Goal: Information Seeking & Learning: Learn about a topic

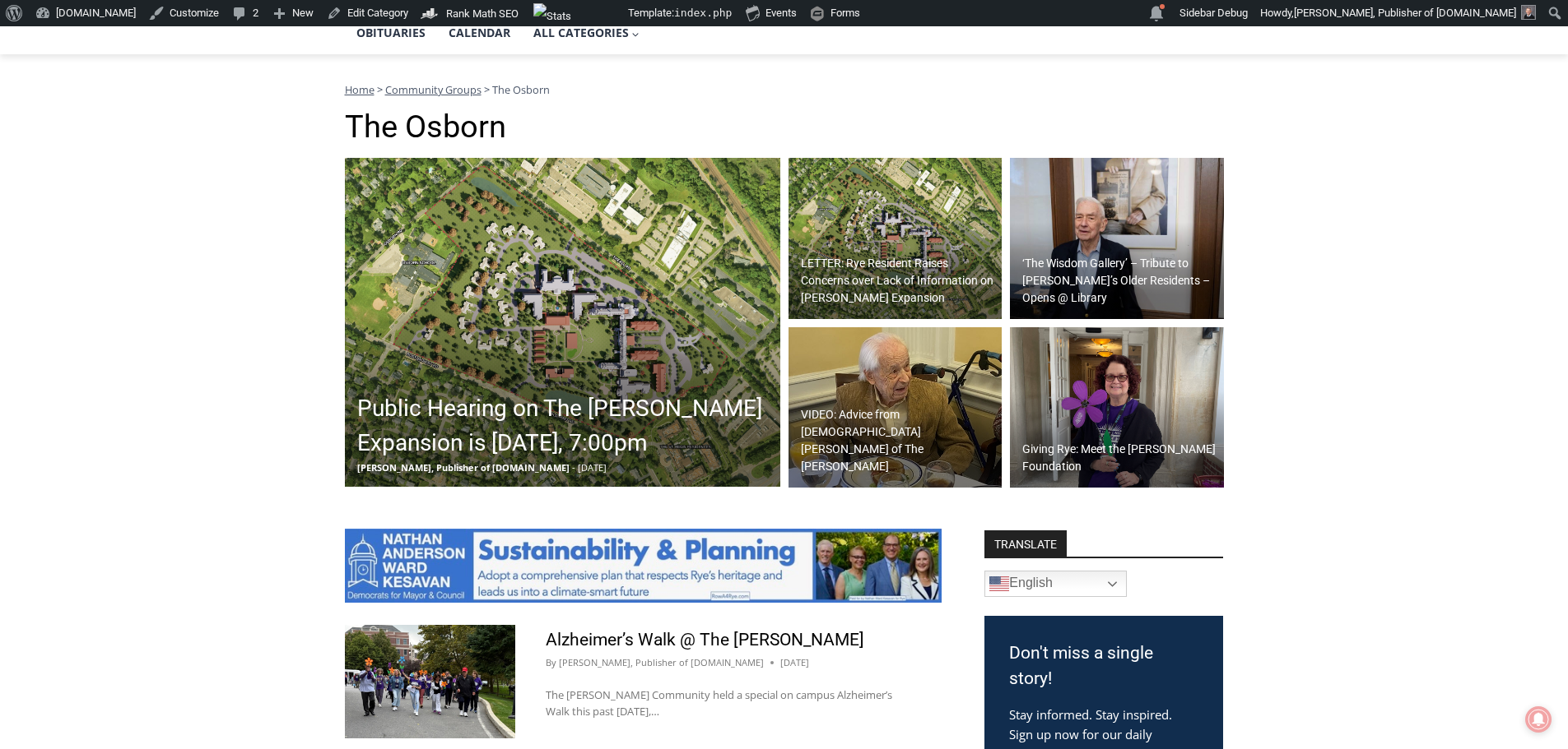
scroll to position [165, 0]
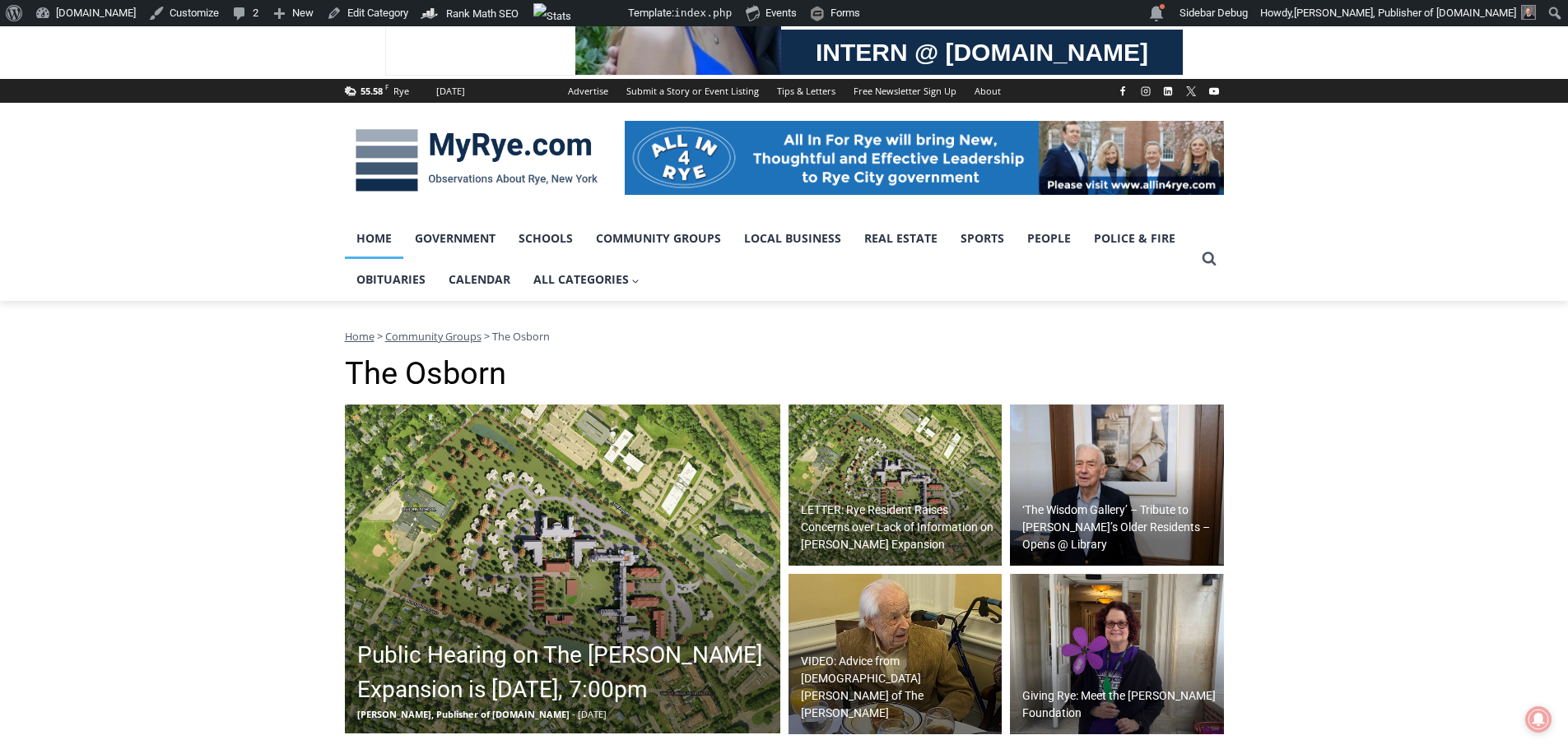
click at [372, 238] on link "Home" at bounding box center [373, 238] width 58 height 41
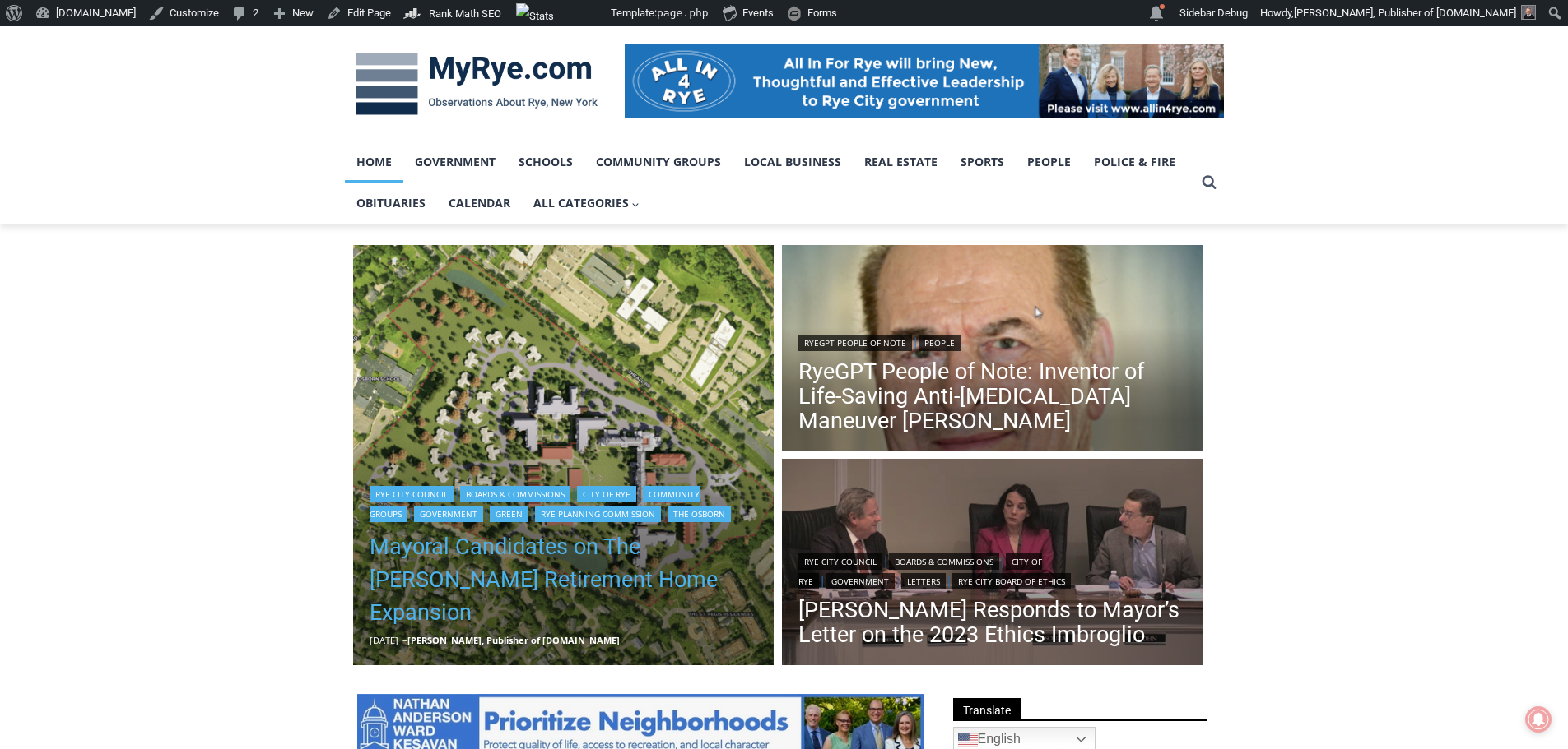
scroll to position [247, 0]
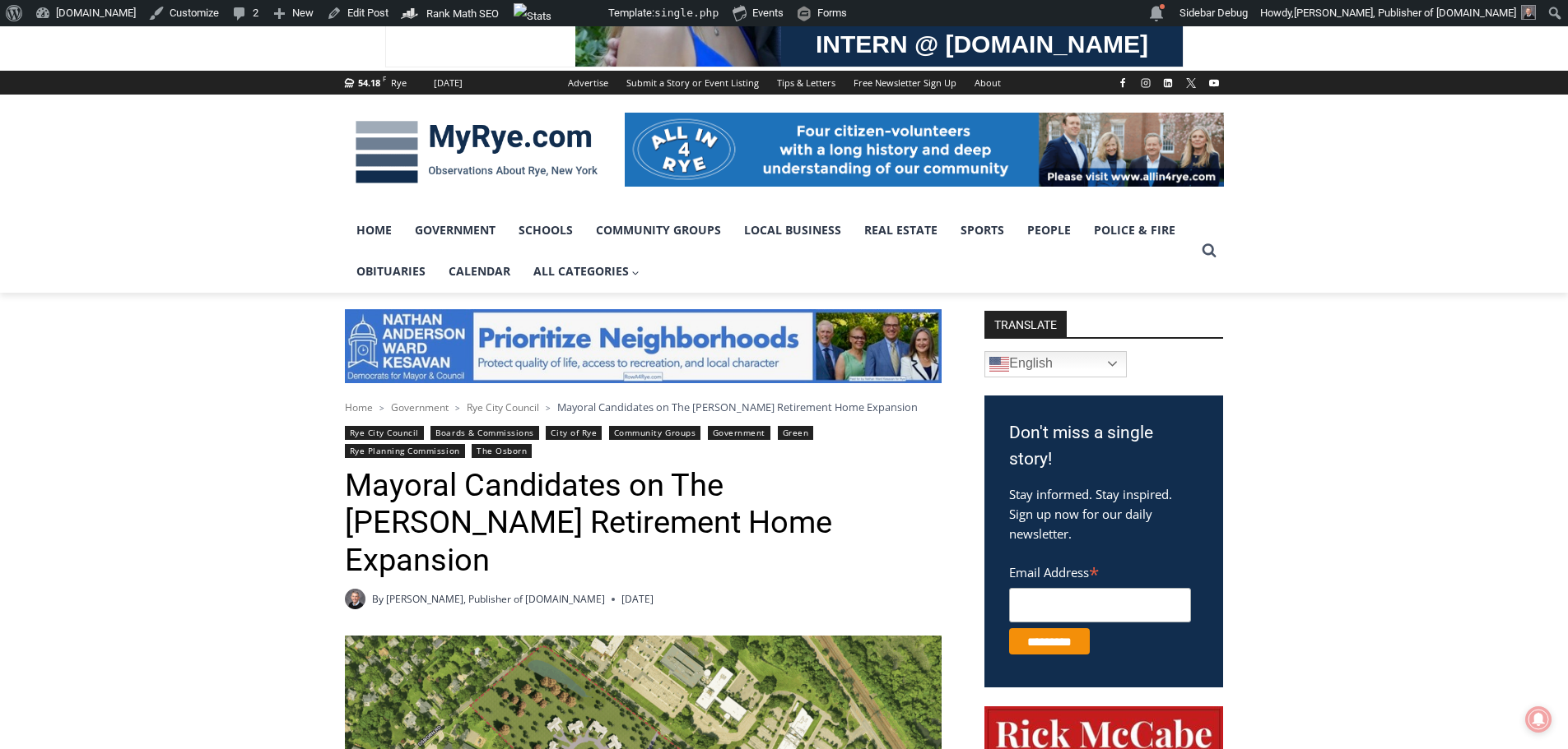
scroll to position [329, 0]
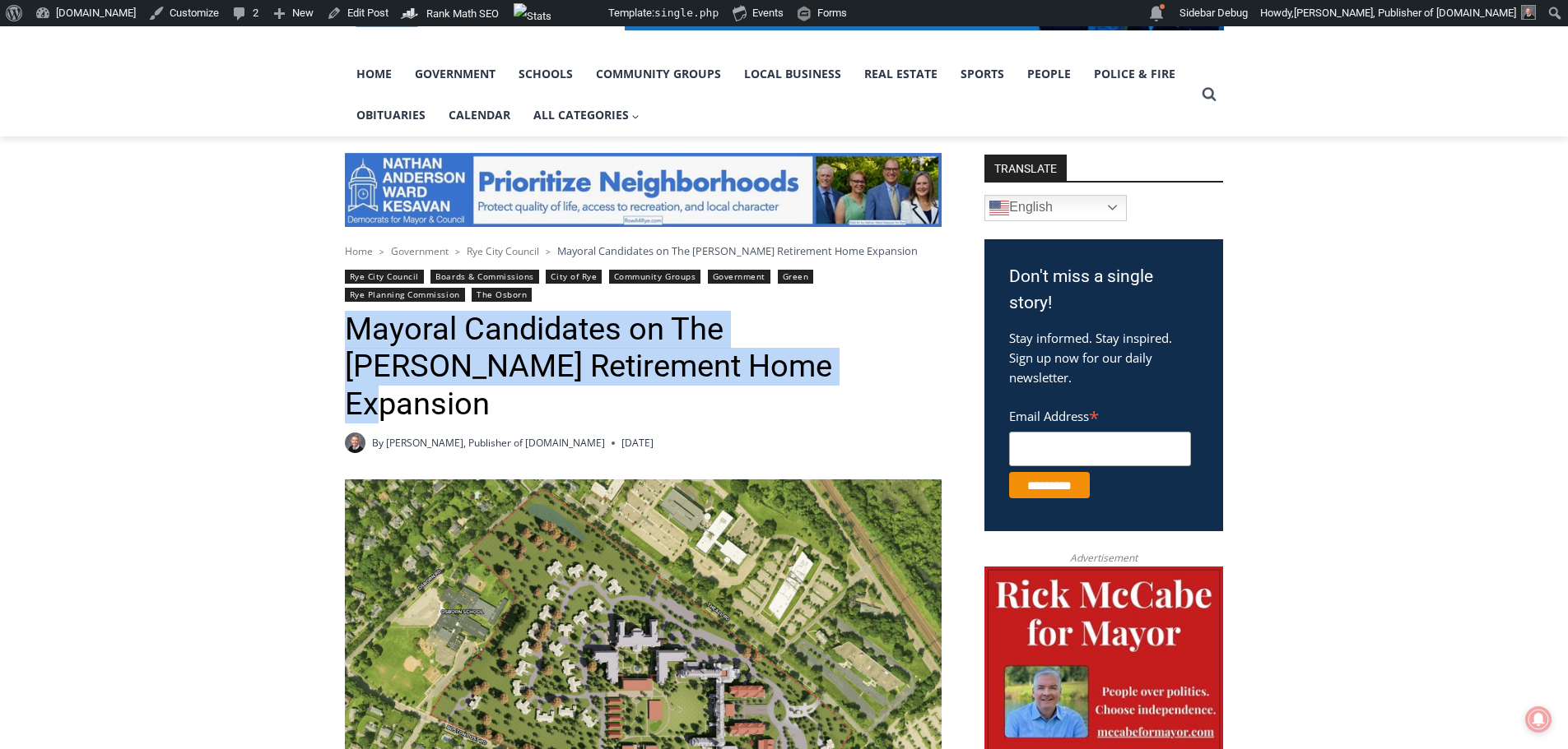
drag, startPoint x: 733, startPoint y: 370, endPoint x: 358, endPoint y: 329, distance: 377.2
click at [348, 334] on h1 "Mayoral Candidates on The [PERSON_NAME] Retirement Home Expansion" at bounding box center [643, 368] width 596 height 113
copy h1 "Mayoral Candidates on The [PERSON_NAME] Retirement Home Expansion"
